Goal: Information Seeking & Learning: Check status

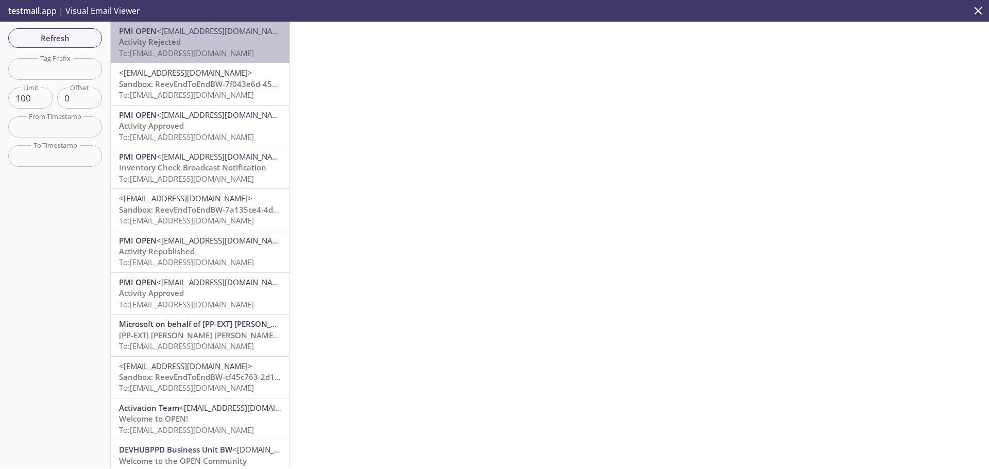
click at [215, 48] on span "To: [EMAIL_ADDRESS][DOMAIN_NAME]" at bounding box center [186, 53] width 135 height 10
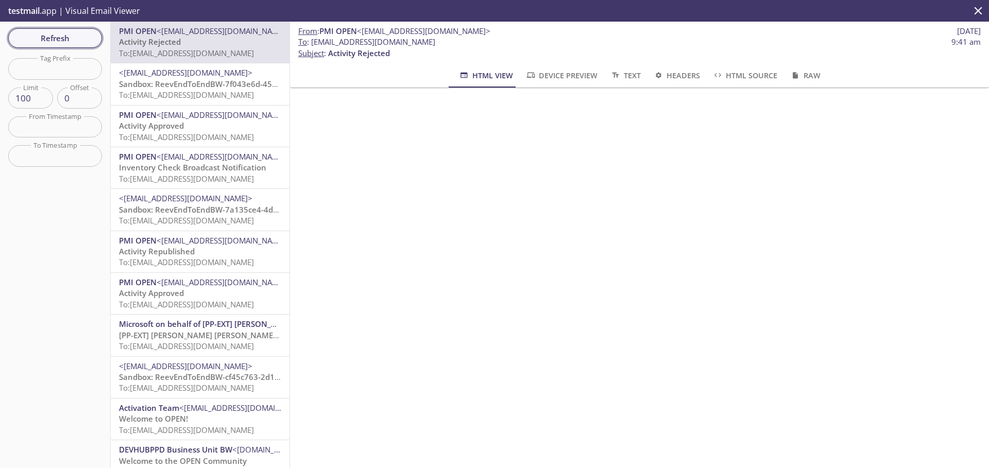
click at [66, 42] on span "Refresh" at bounding box center [54, 37] width 77 height 13
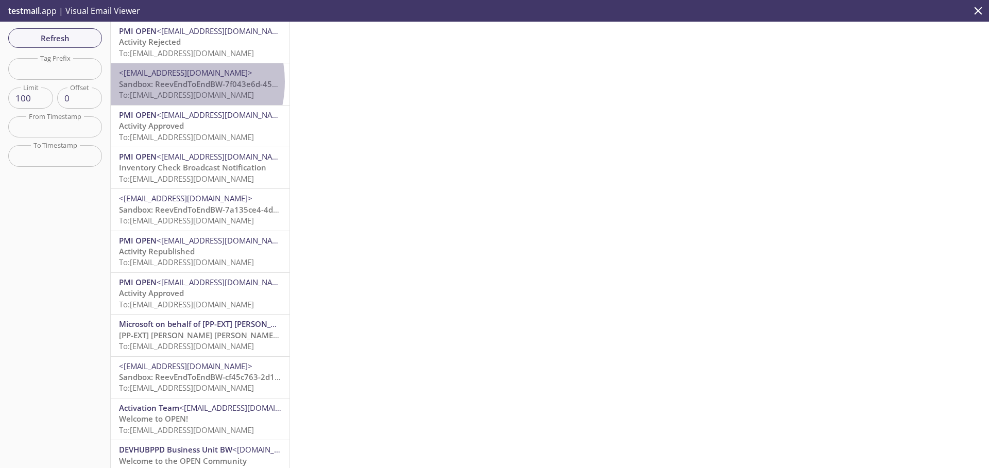
click at [167, 81] on span "Sandbox: ReevEndToEndBW-7f043e6d-4564-481c-9b0c-b6a426b2408a name - Your Approv…" at bounding box center [306, 84] width 375 height 10
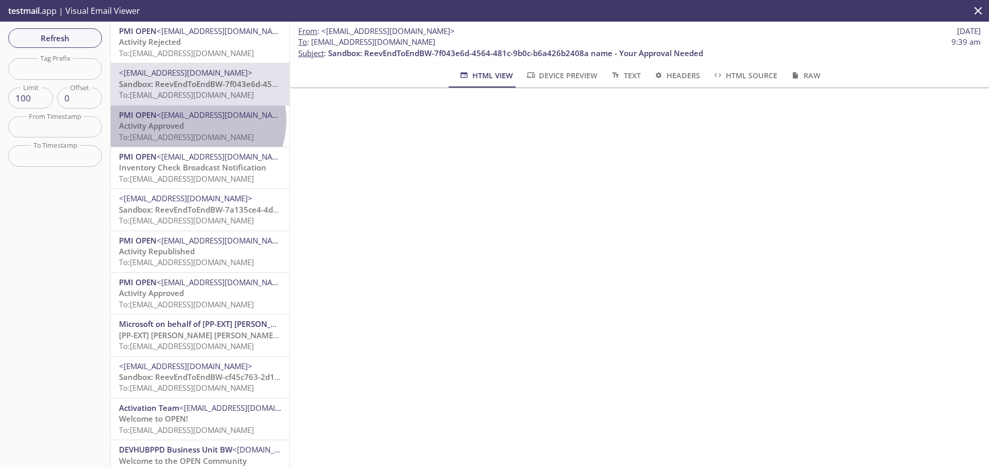
click at [195, 121] on span "PMI OPEN <noreply@email.pmiopen.com>" at bounding box center [200, 115] width 162 height 11
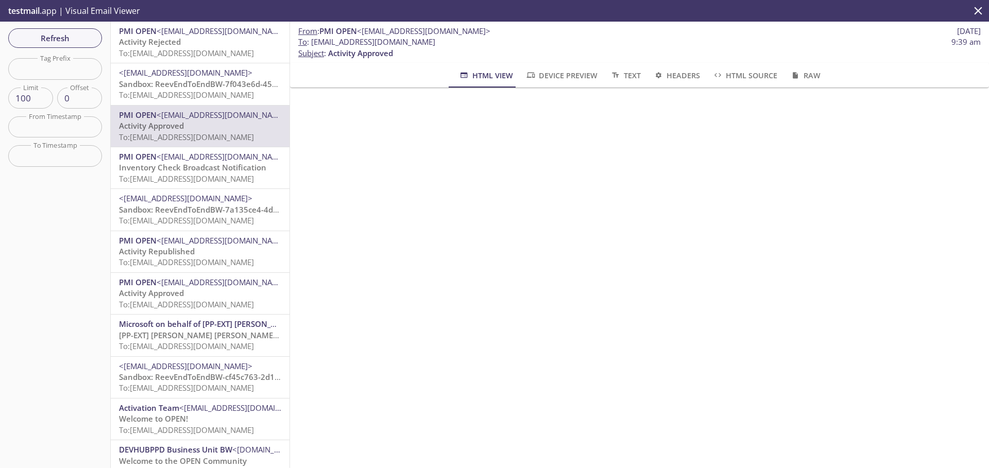
click at [209, 210] on span "Sandbox: ReevEndToEndBW-7a135ce4-4d25-4f33-95ab-053219828809 name - Your Approv…" at bounding box center [307, 209] width 376 height 10
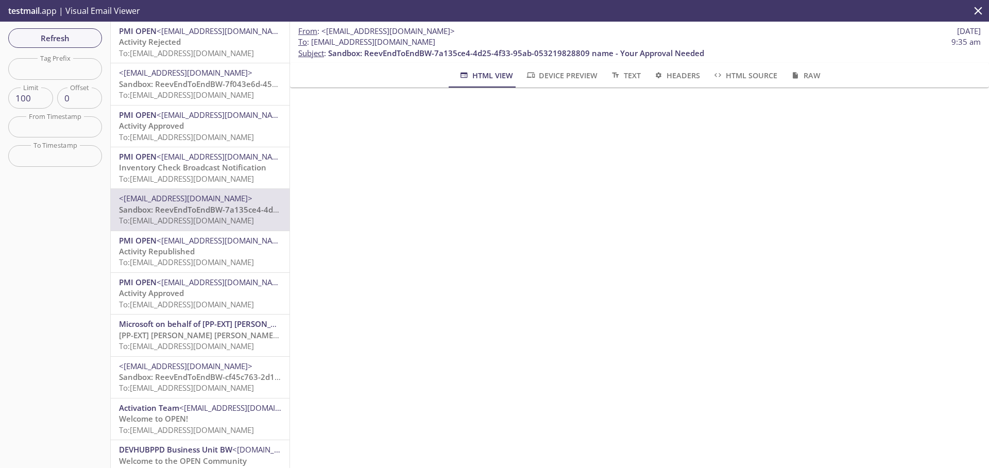
click at [196, 46] on p "Activity Rejected To: reeve2e.1694743841000@inbox.testmail.app" at bounding box center [200, 48] width 162 height 22
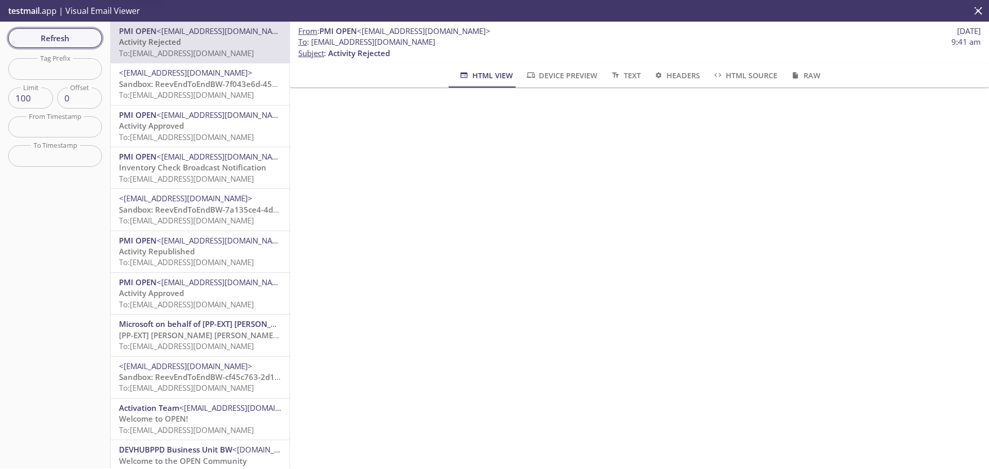
click at [71, 35] on span "Refresh" at bounding box center [54, 37] width 77 height 13
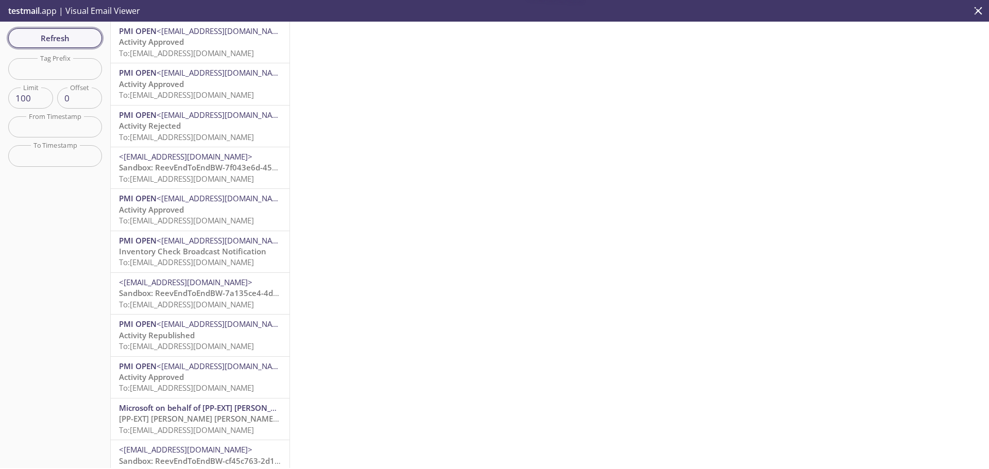
click at [72, 35] on span "Refresh" at bounding box center [54, 37] width 77 height 13
click at [164, 48] on span "To: reeve2e.1694743841000@inbox.testmail.app" at bounding box center [186, 53] width 135 height 10
